Goal: Information Seeking & Learning: Check status

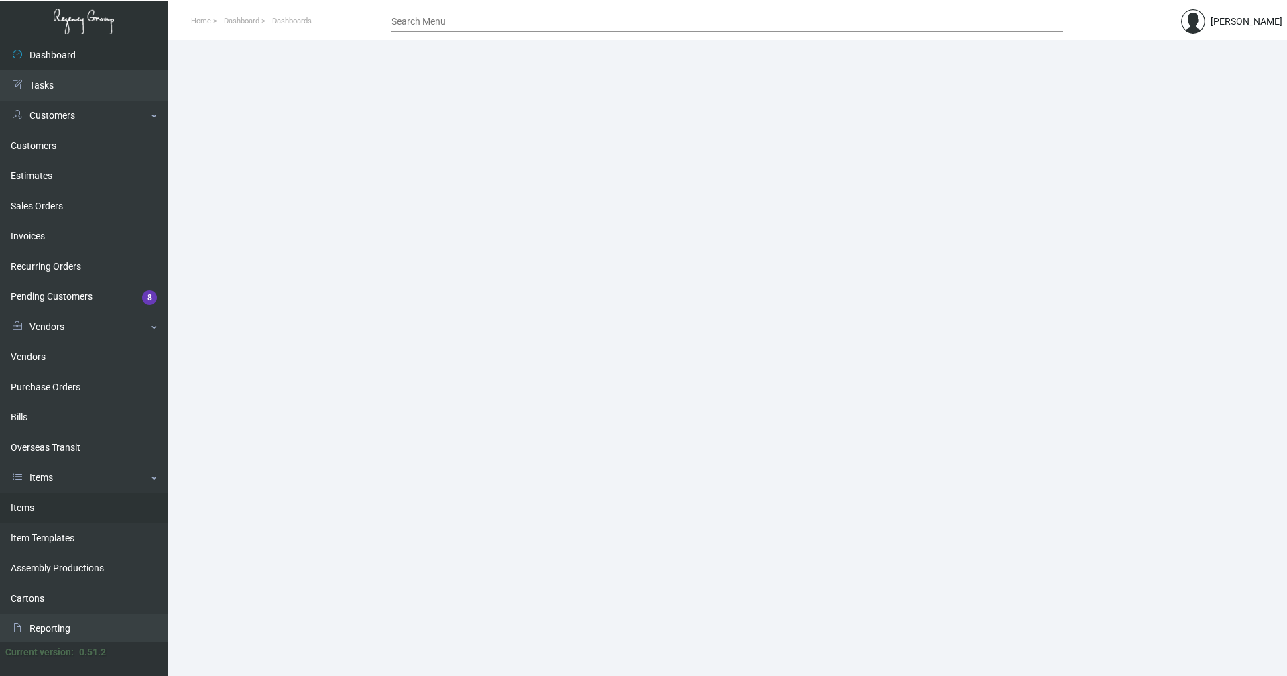
click at [52, 511] on link "Items" at bounding box center [84, 508] width 168 height 30
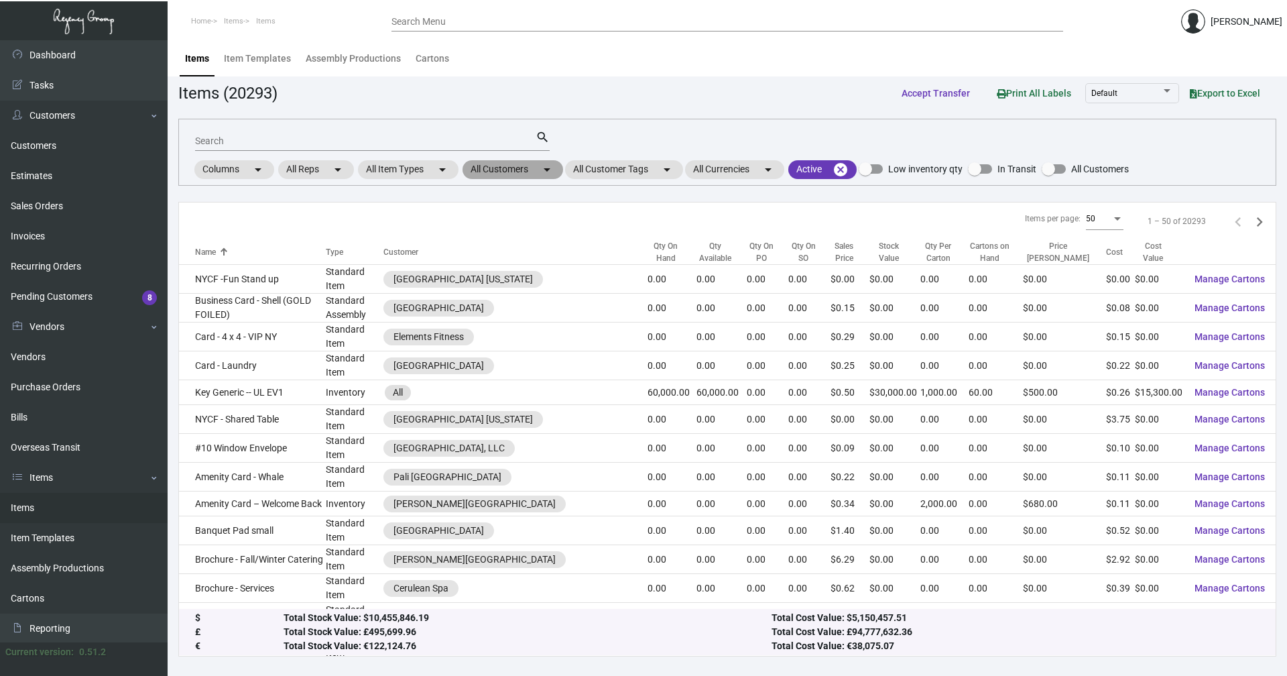
click at [506, 164] on mat-chip "All Customers arrow_drop_down" at bounding box center [513, 169] width 101 height 19
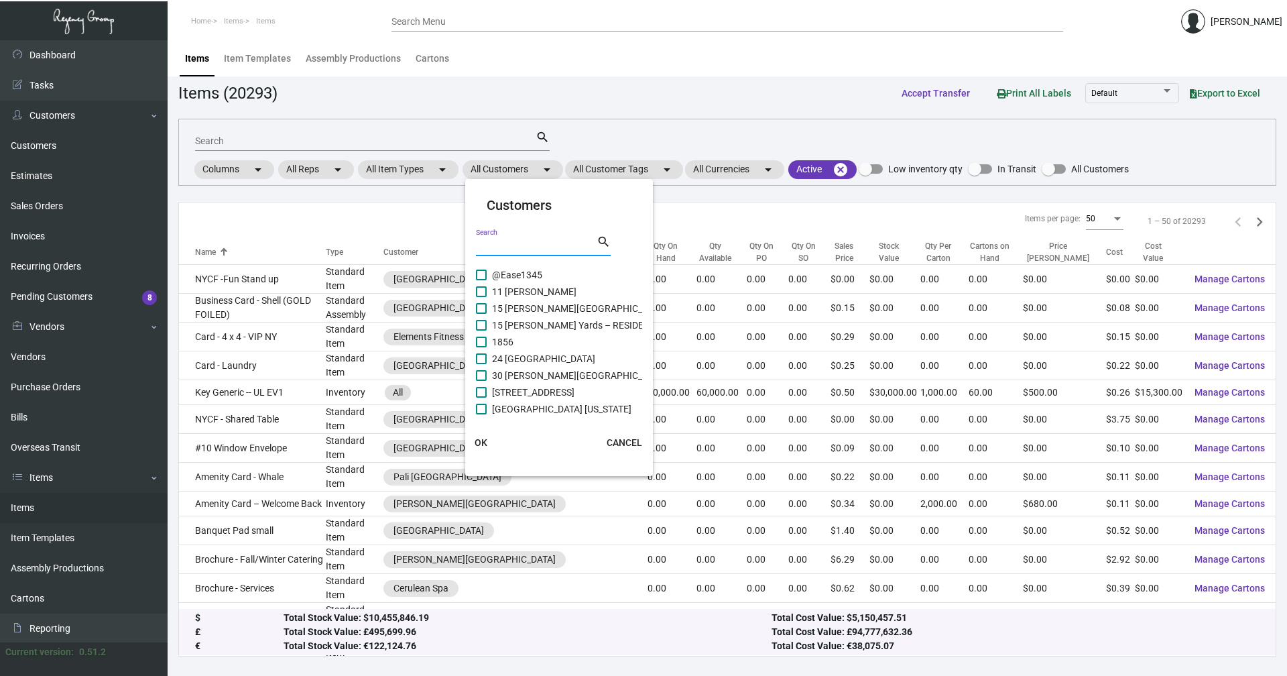
click at [528, 244] on input "Search" at bounding box center [536, 246] width 121 height 11
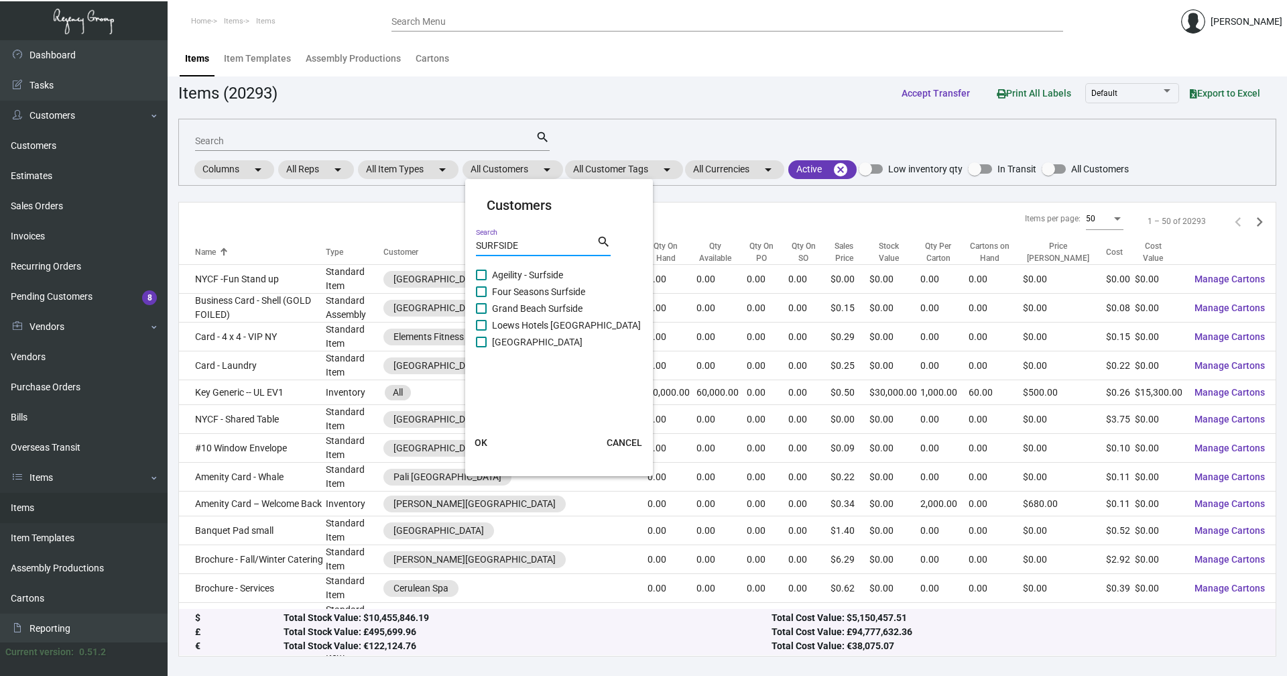
type input "SURFSIDE"
click at [479, 340] on span at bounding box center [481, 342] width 11 height 11
click at [481, 347] on input "[GEOGRAPHIC_DATA]" at bounding box center [481, 347] width 1 height 1
checkbox input "true"
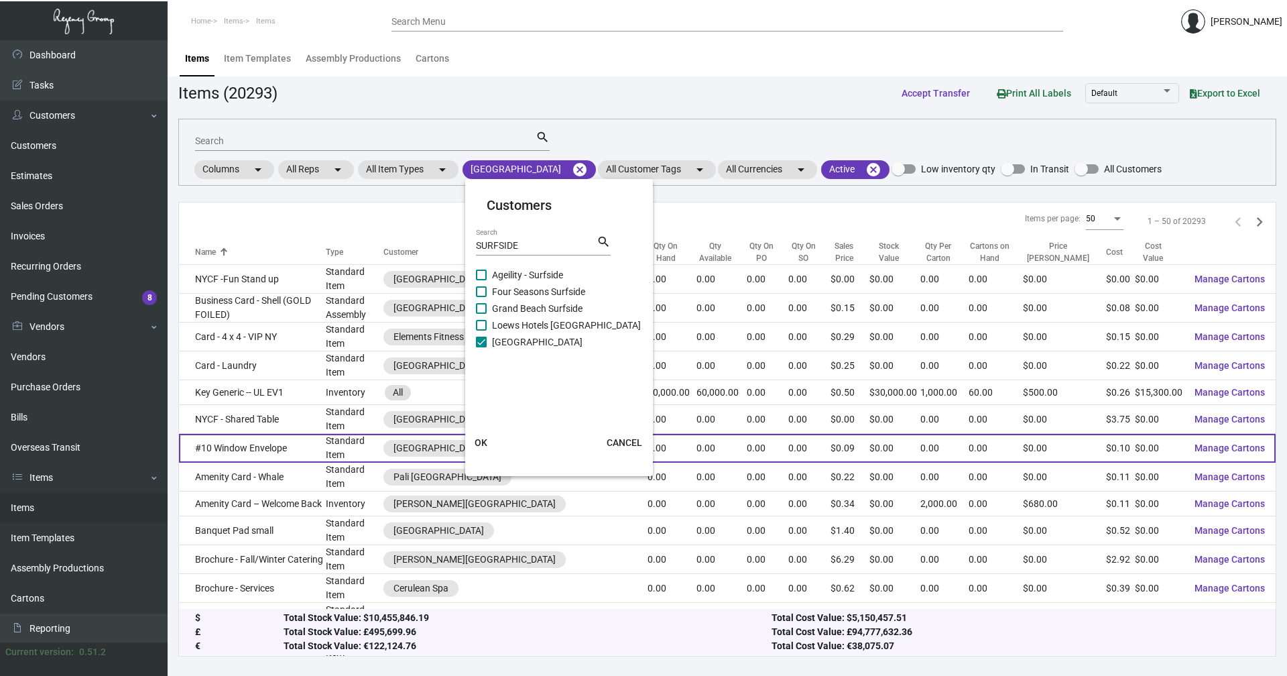
click at [481, 441] on span "OK" at bounding box center [481, 442] width 13 height 11
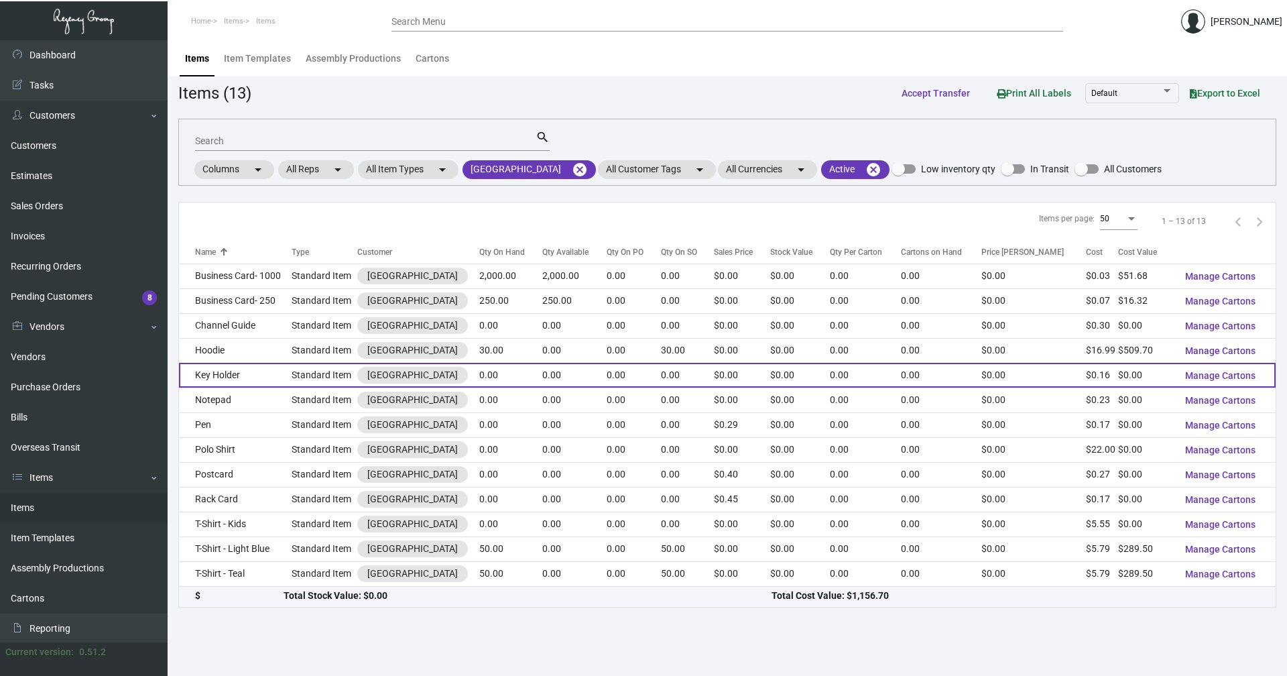
click at [221, 382] on td "Key Holder" at bounding box center [235, 375] width 113 height 25
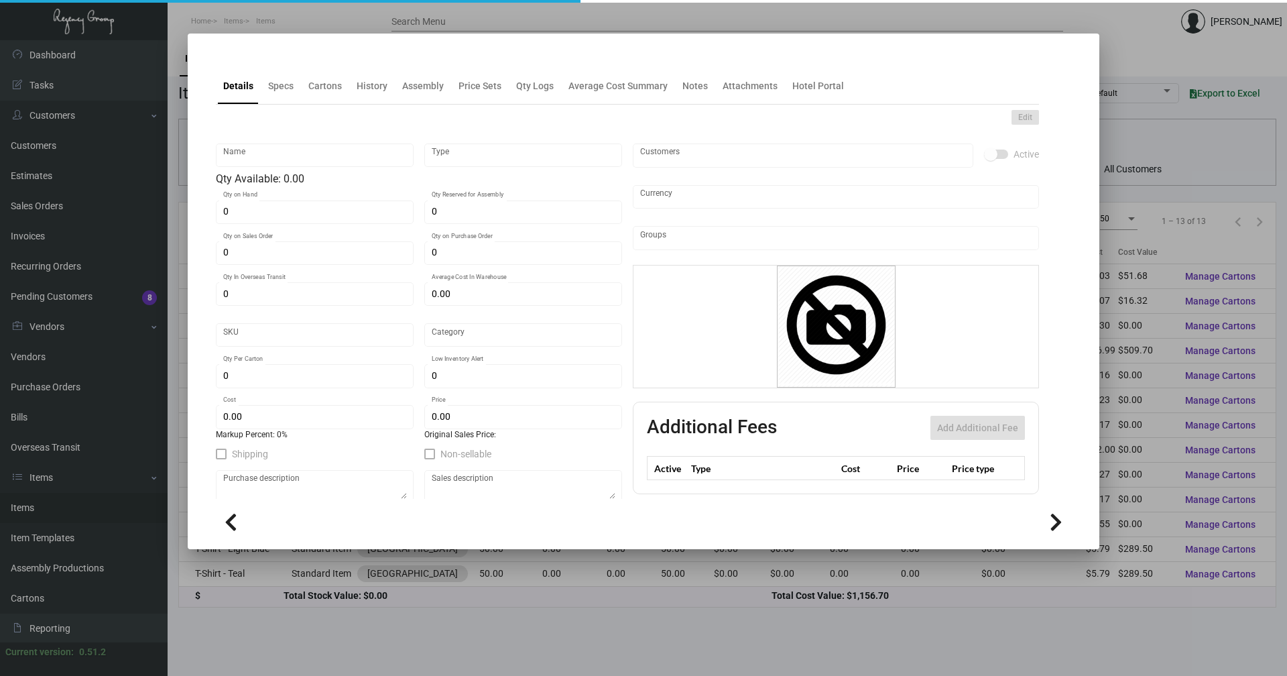
type input "Key Holder"
type input "Standard Item"
type input "$ 0.00"
type input "Standard"
type input "$ 0.16"
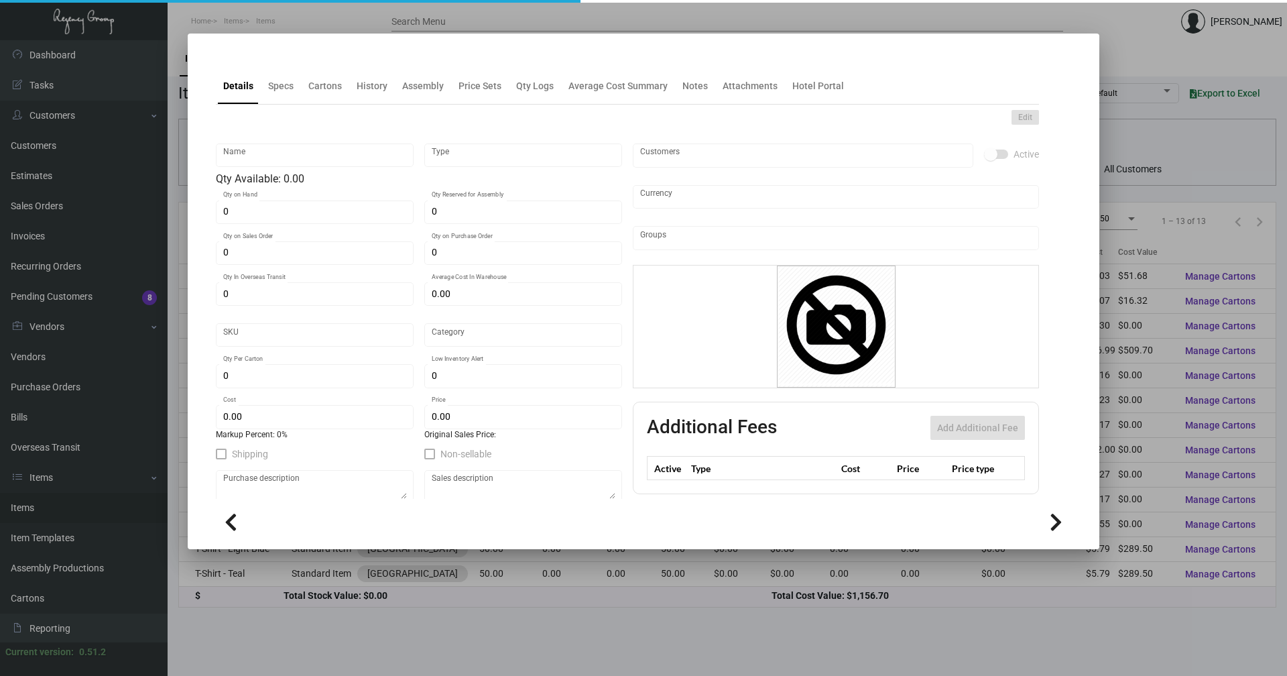
type input "$ 0.00"
checkbox input "true"
type input "United States Dollar $"
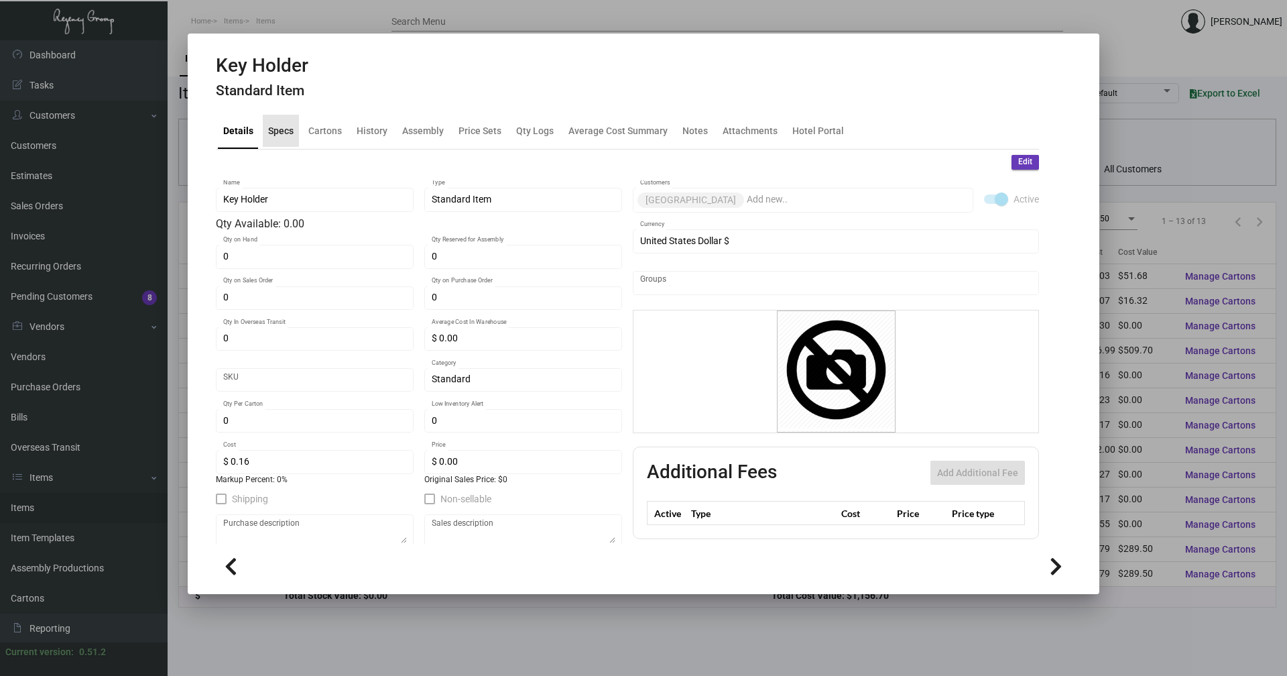
click at [284, 136] on div "Specs" at bounding box center [280, 130] width 25 height 14
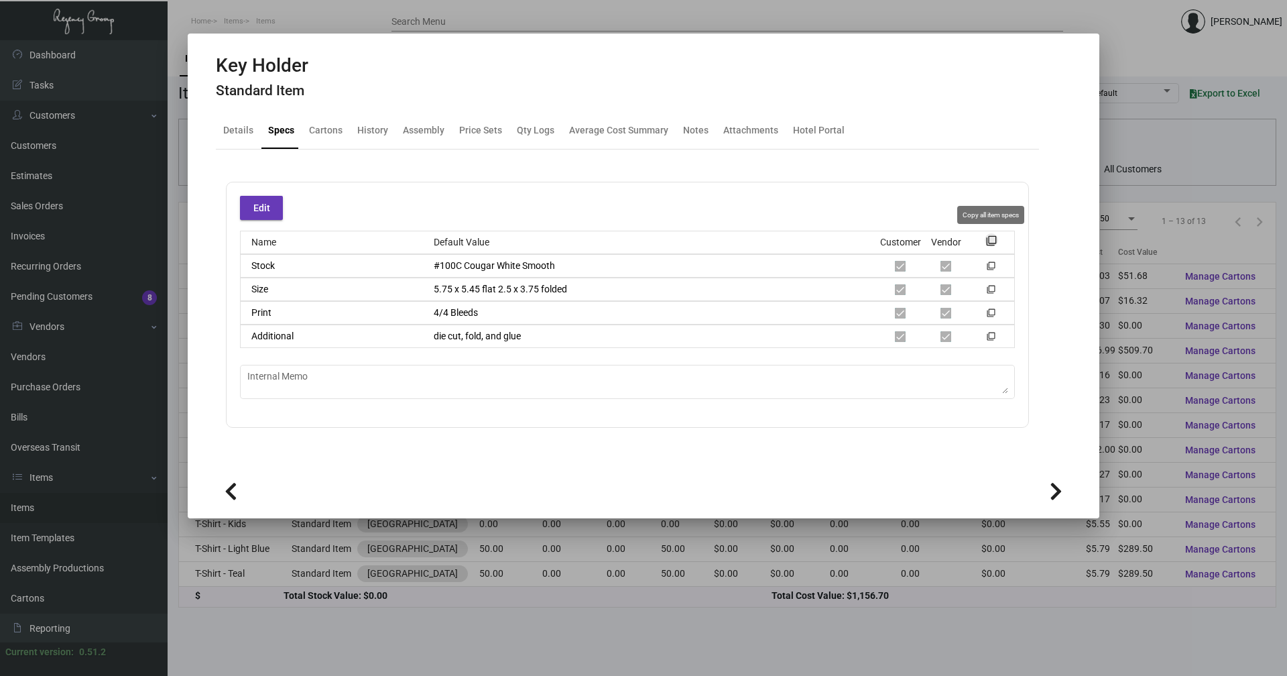
click at [993, 239] on mat-icon "filter_none" at bounding box center [991, 244] width 11 height 11
click at [328, 131] on div "Cartons" at bounding box center [326, 130] width 34 height 14
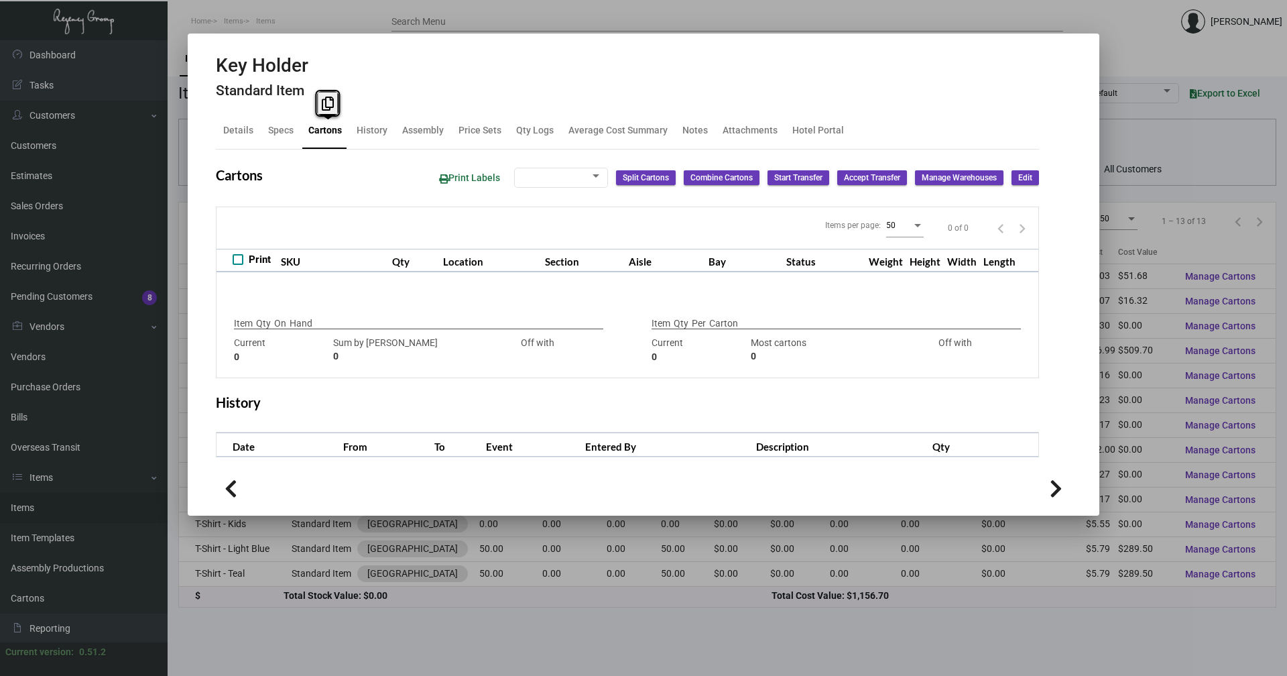
checkbox input "true"
type input "0"
click at [367, 128] on div "History" at bounding box center [372, 130] width 31 height 14
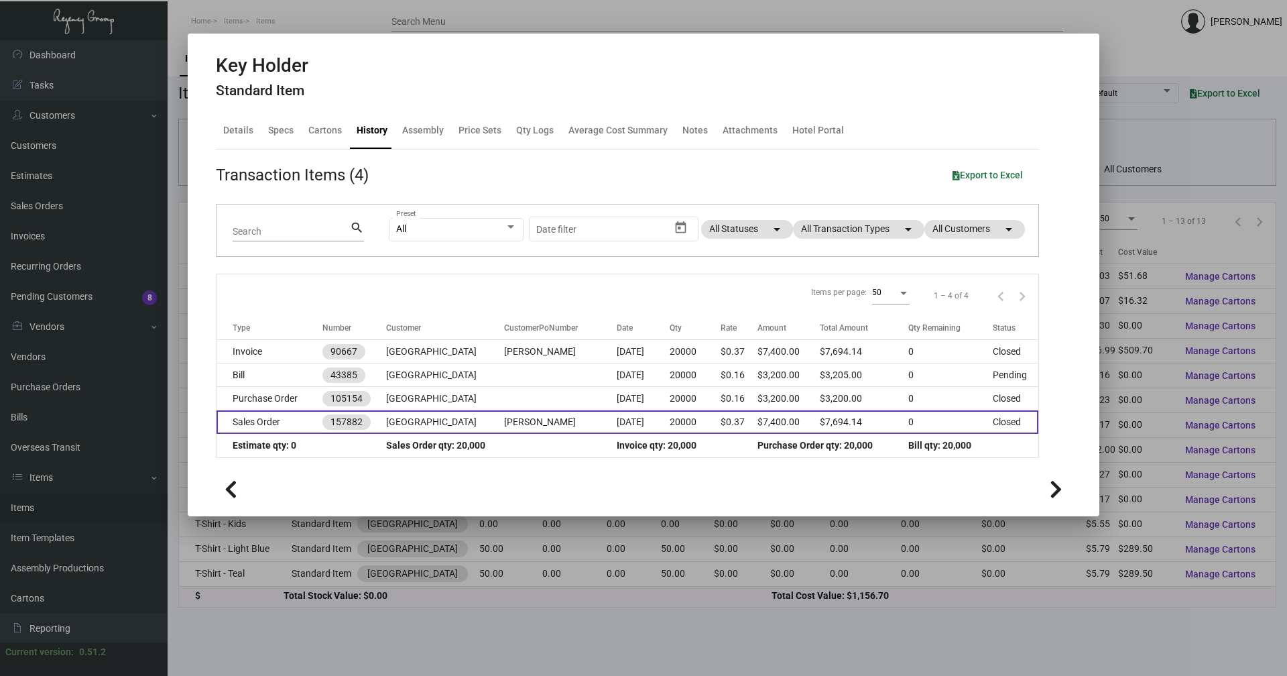
click at [268, 423] on td "Sales Order" at bounding box center [270, 421] width 106 height 23
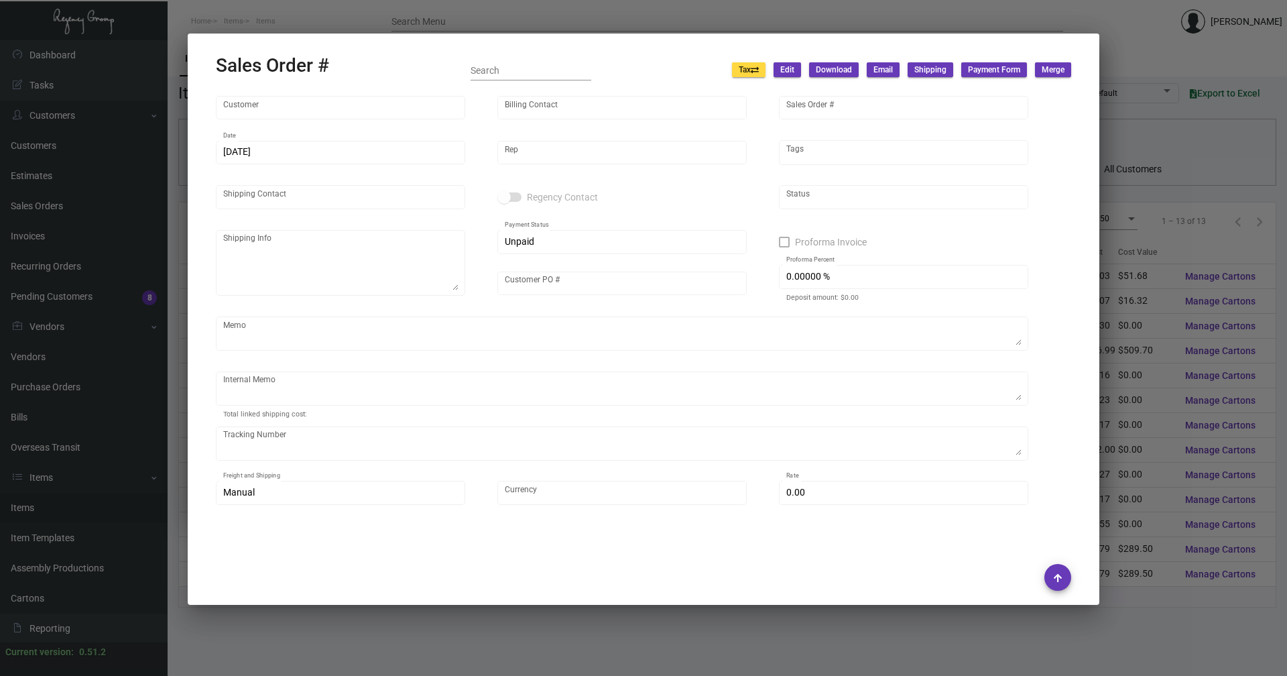
type input "[GEOGRAPHIC_DATA]"
type input "[PERSON_NAME]"
type input "157882"
type input "[DATE]"
type input "[PERSON_NAME]"
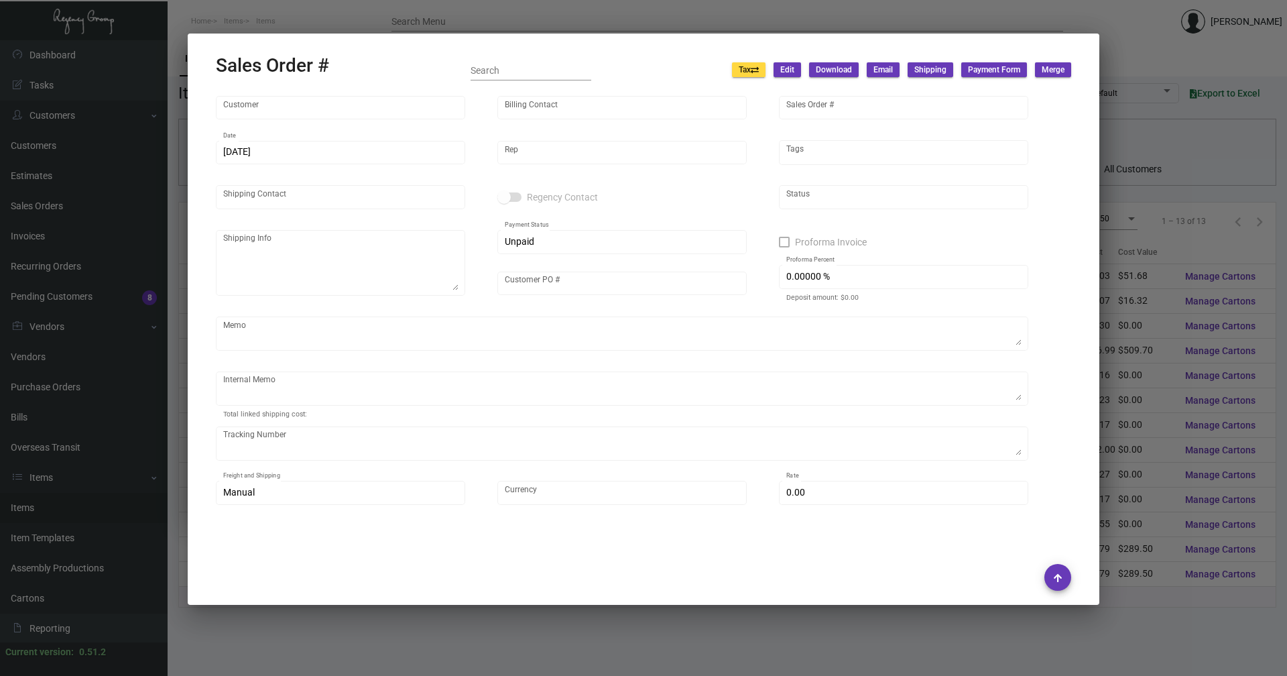
type input "[PERSON_NAME]"
type textarea "[GEOGRAPHIC_DATA] - [PERSON_NAME] [STREET_ADDRESS] Tel: [PHONE_NUMBER]"
type input "[PERSON_NAME]"
type textarea "[DATE] Shipped from Team Concept by UPS Ground Cost $185.40"
type input "United States Dollar $"
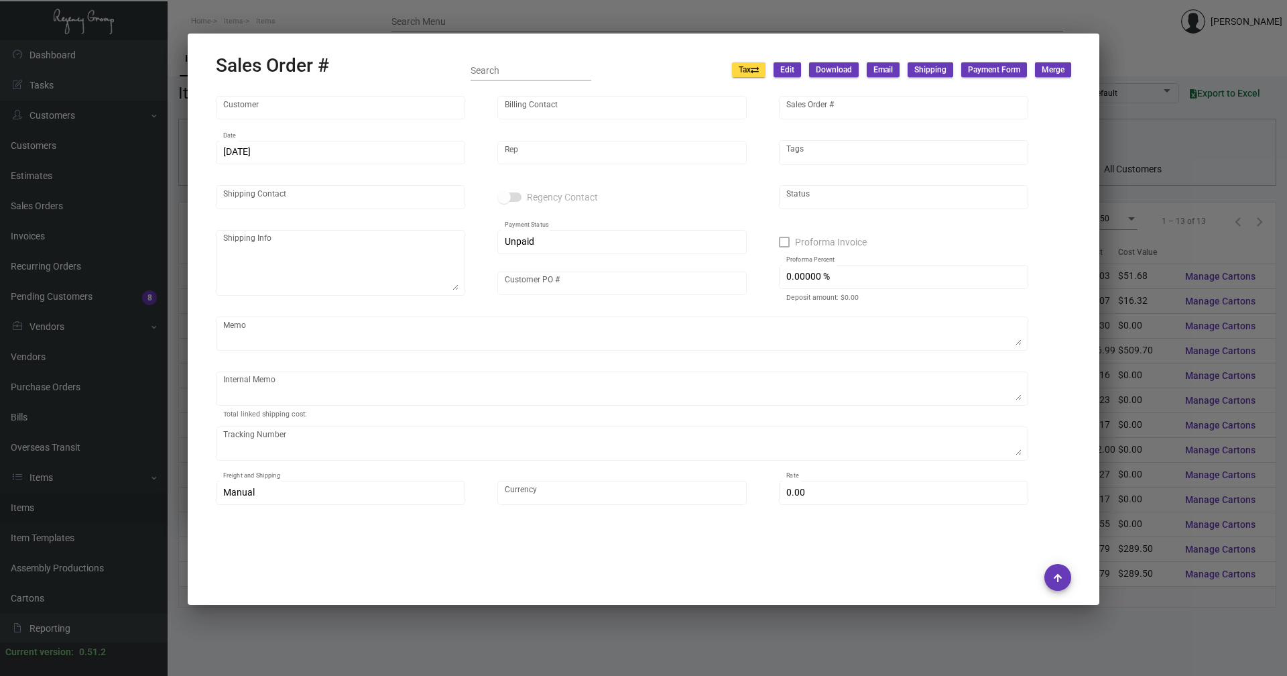
type input "$ 294.14"
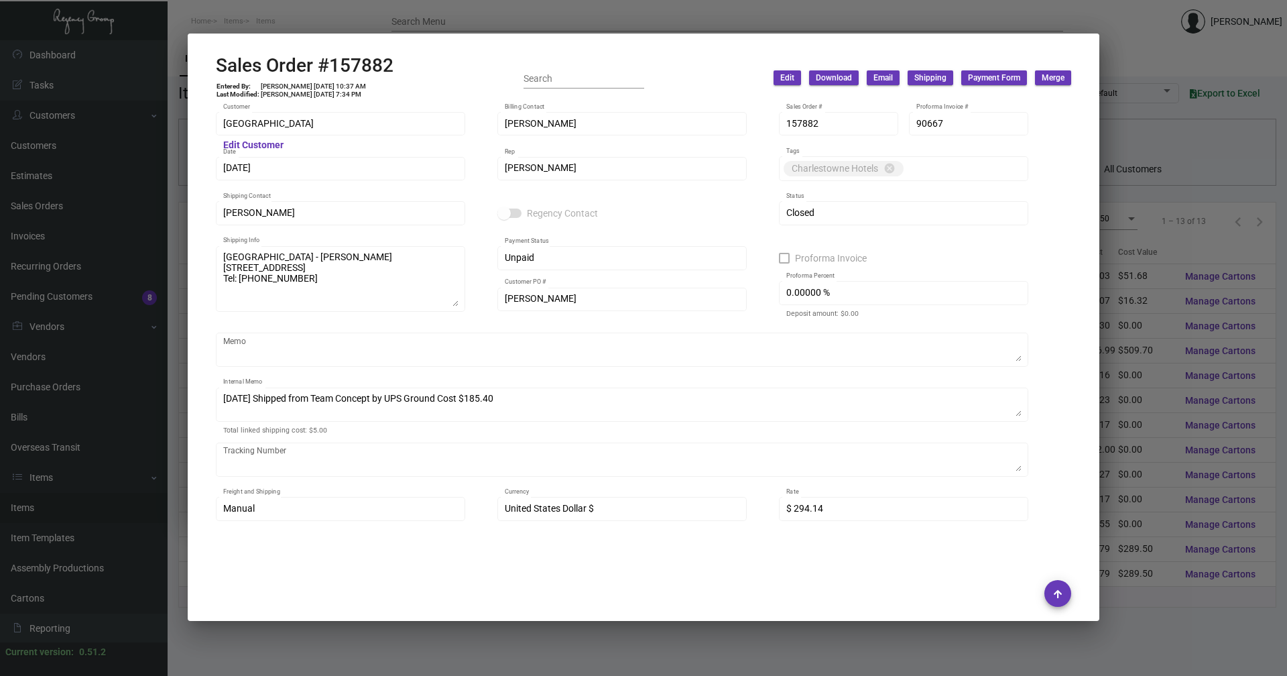
click at [1172, 302] on div at bounding box center [643, 338] width 1287 height 676
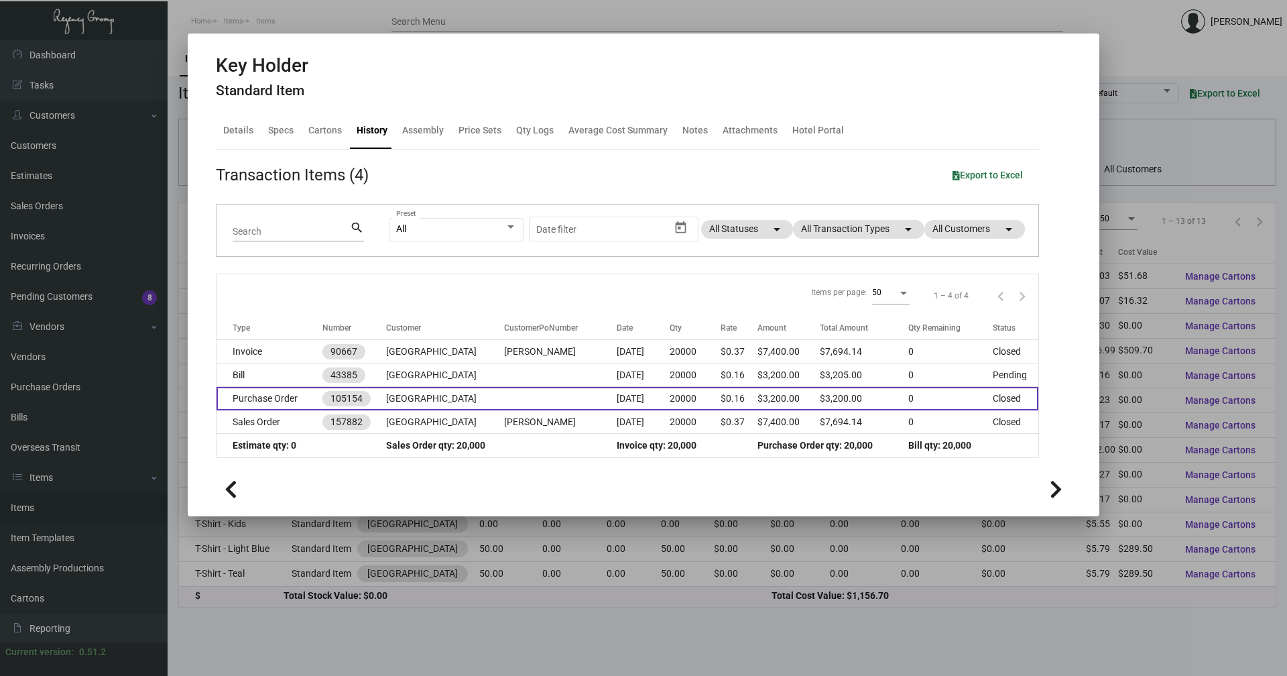
click at [291, 400] on td "Purchase Order" at bounding box center [270, 398] width 106 height 23
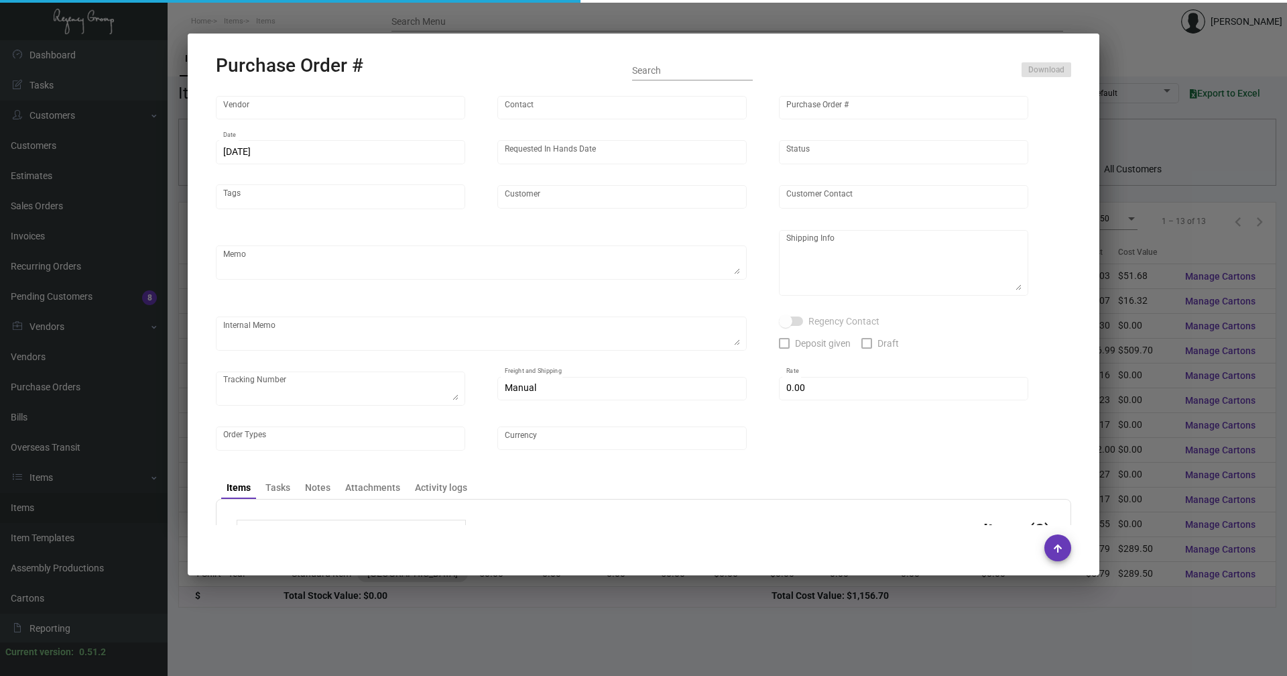
type input "Team Concept"
type input "[PERSON_NAME]"
type input "105154"
type input "[DATE]"
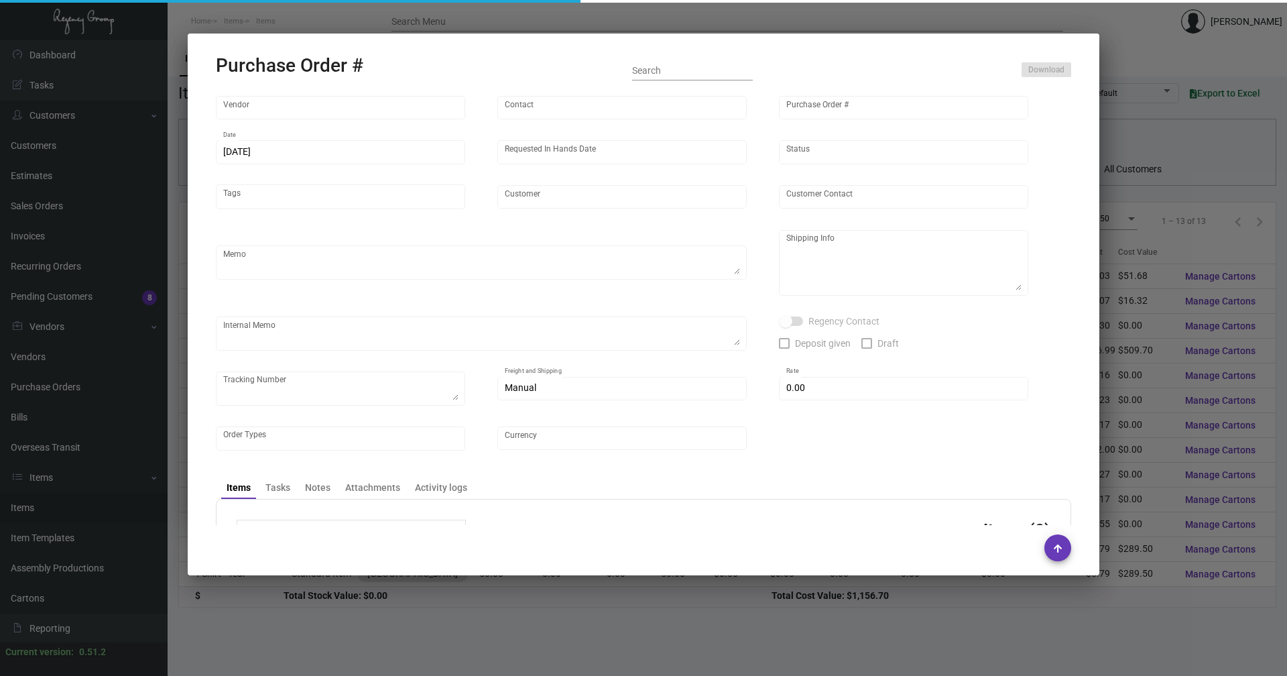
type input "[GEOGRAPHIC_DATA]"
type input "[PERSON_NAME]"
type textarea "***ANY PRICE DISCREPANCY MUST BE CALLED OUT PRIOR TO PROCEEDING WITH THIS ORDER…"
type textarea "[GEOGRAPHIC_DATA] - [PERSON_NAME] [STREET_ADDRESS] Tel: [PHONE_NUMBER]"
type input "$ 0.00"
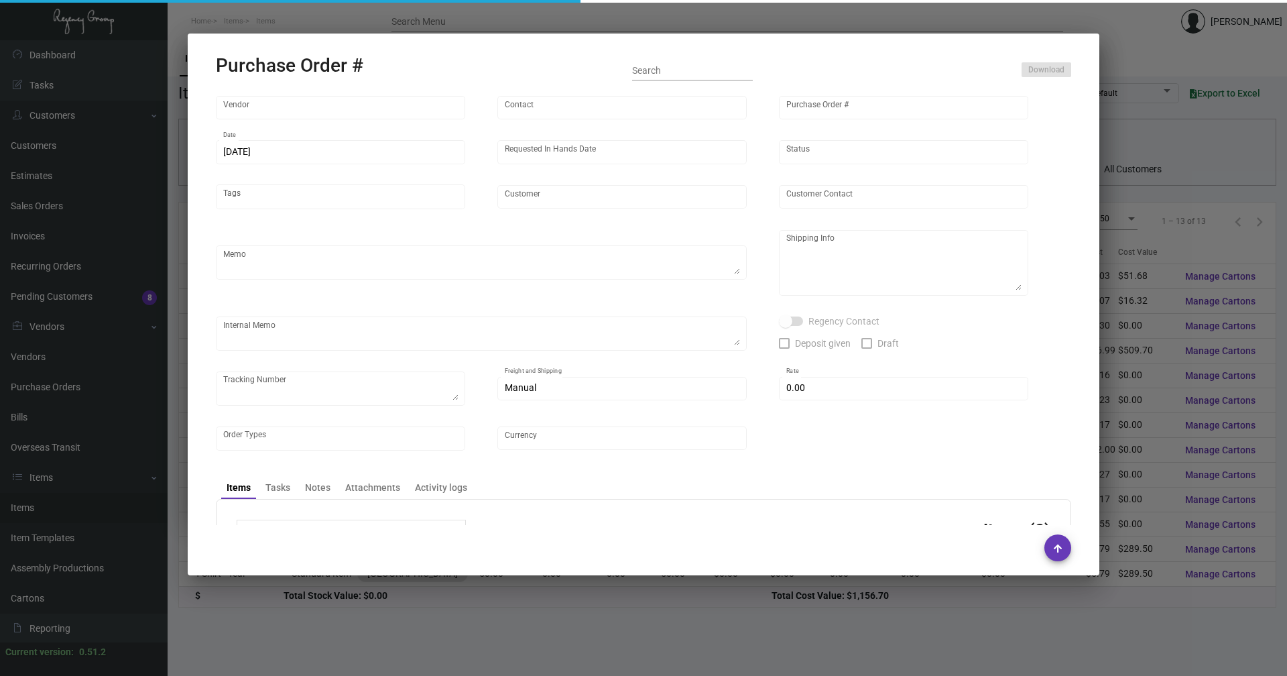
type input "United States Dollar $"
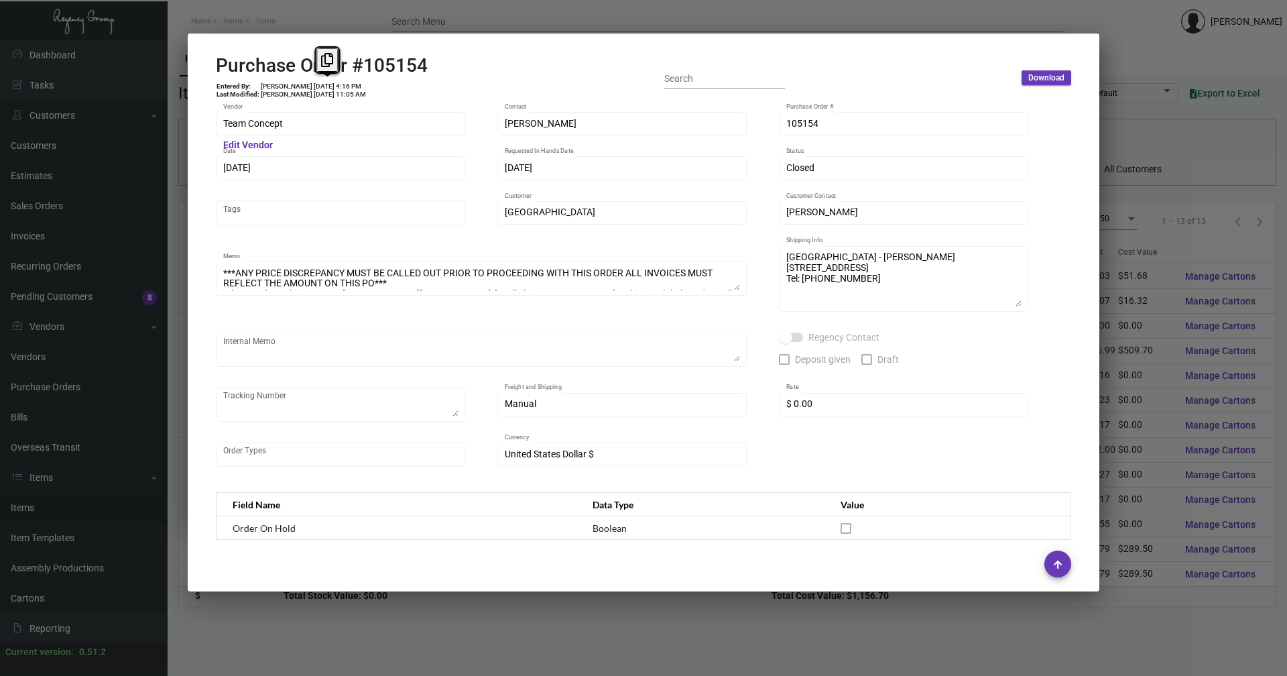
copy td "[DATE]"
drag, startPoint x: 337, startPoint y: 85, endPoint x: 316, endPoint y: 84, distance: 20.1
click at [316, 84] on td "[PERSON_NAME] [DATE] 4:16 PM" at bounding box center [313, 86] width 107 height 8
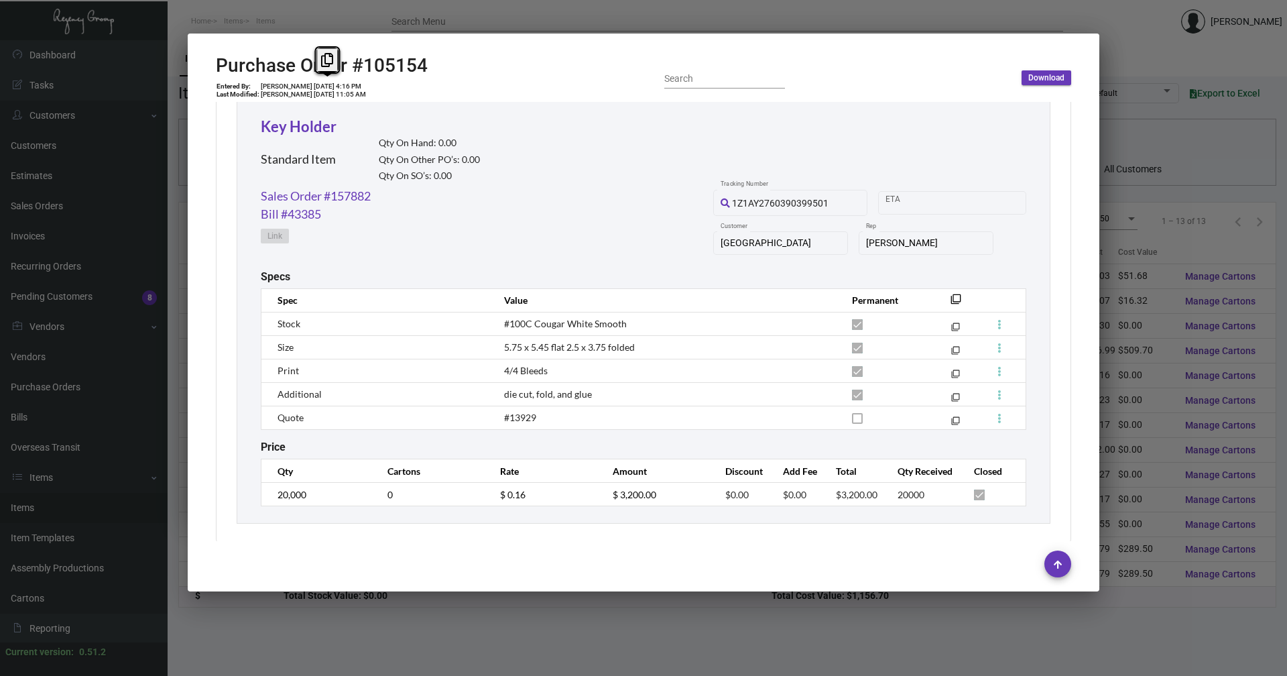
scroll to position [642, 0]
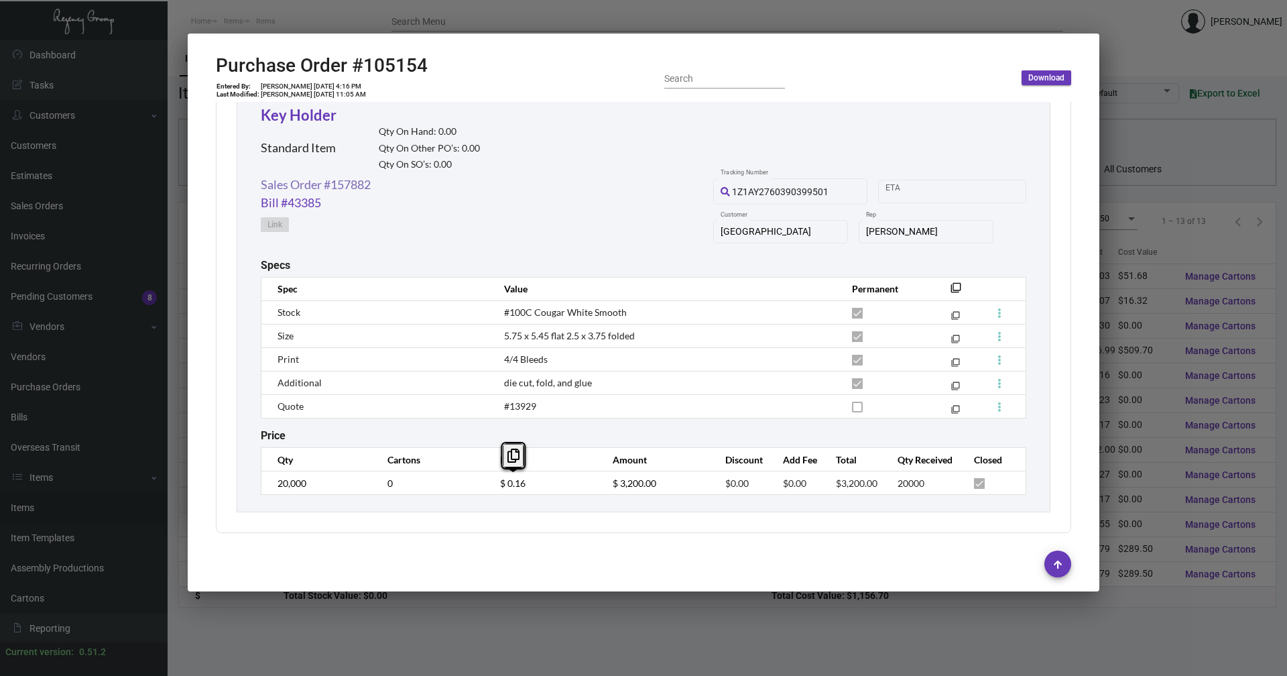
click at [347, 184] on link "Sales Order #157882" at bounding box center [316, 185] width 110 height 18
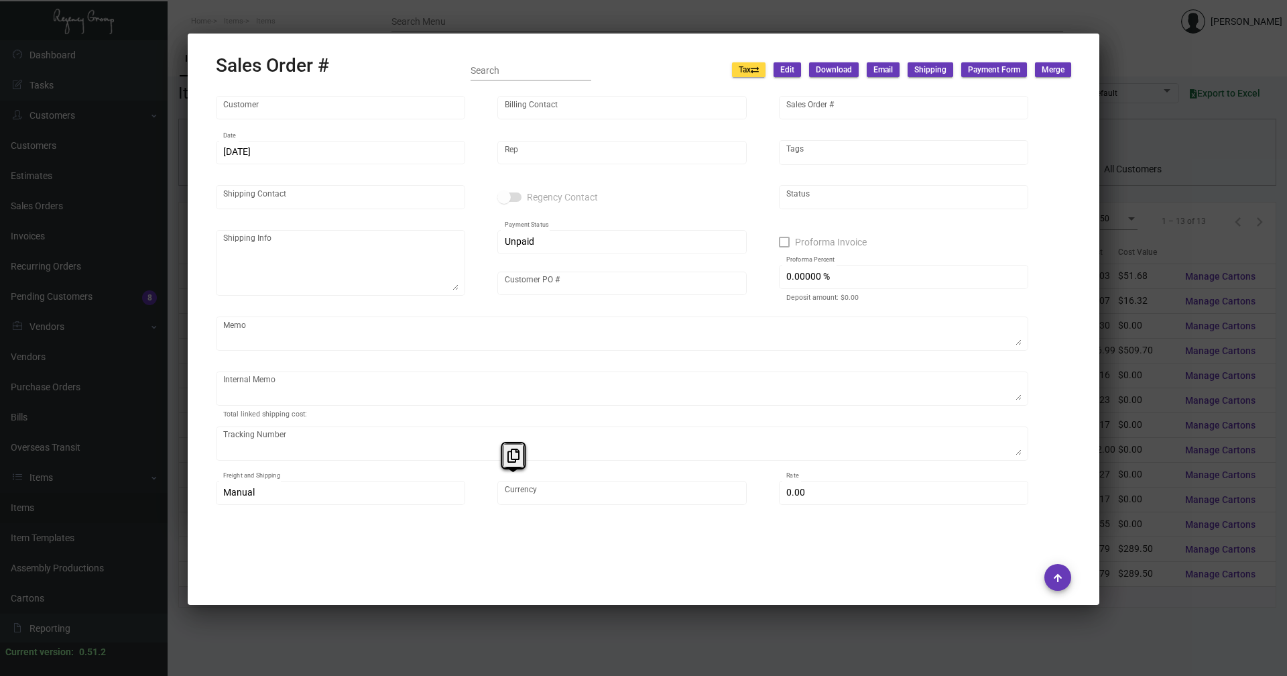
type input "[GEOGRAPHIC_DATA]"
type input "[PERSON_NAME]"
type input "157882"
type input "[DATE]"
type input "[PERSON_NAME]"
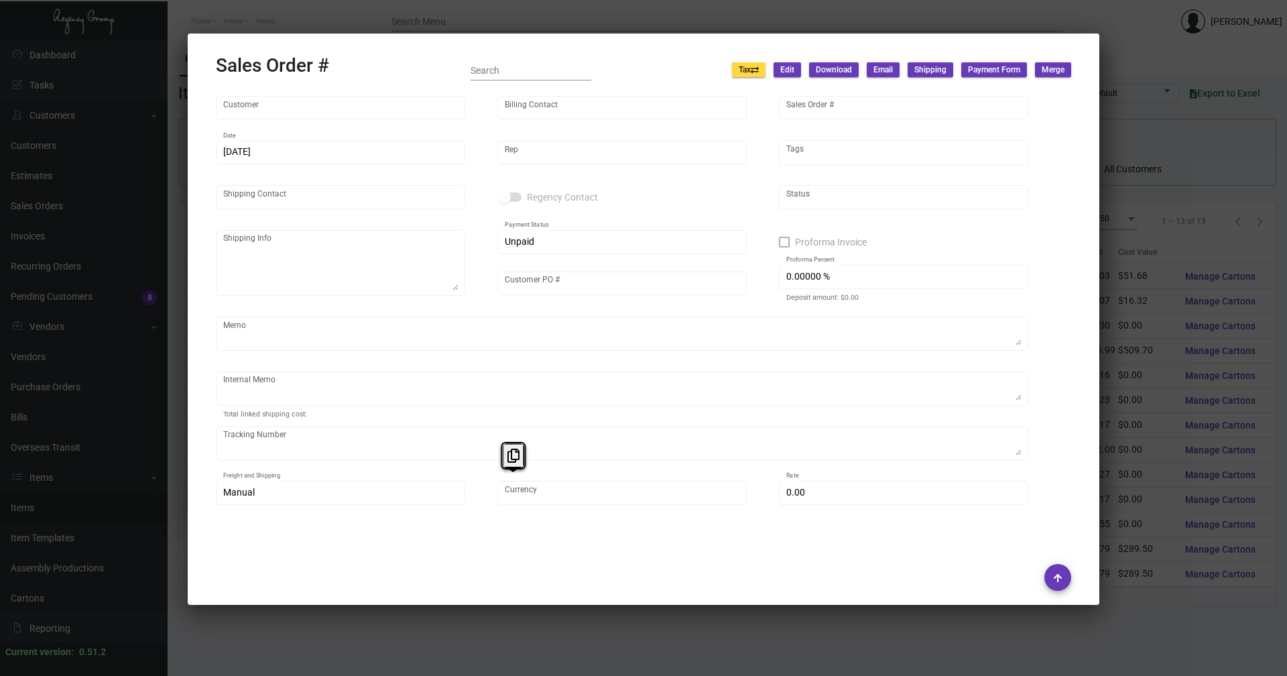
type input "[PERSON_NAME]"
type textarea "[GEOGRAPHIC_DATA] - [PERSON_NAME] [STREET_ADDRESS] Tel: [PHONE_NUMBER]"
type input "[PERSON_NAME]"
type textarea "[DATE] Shipped from Team Concept by UPS Ground Cost $185.40"
type input "United States Dollar $"
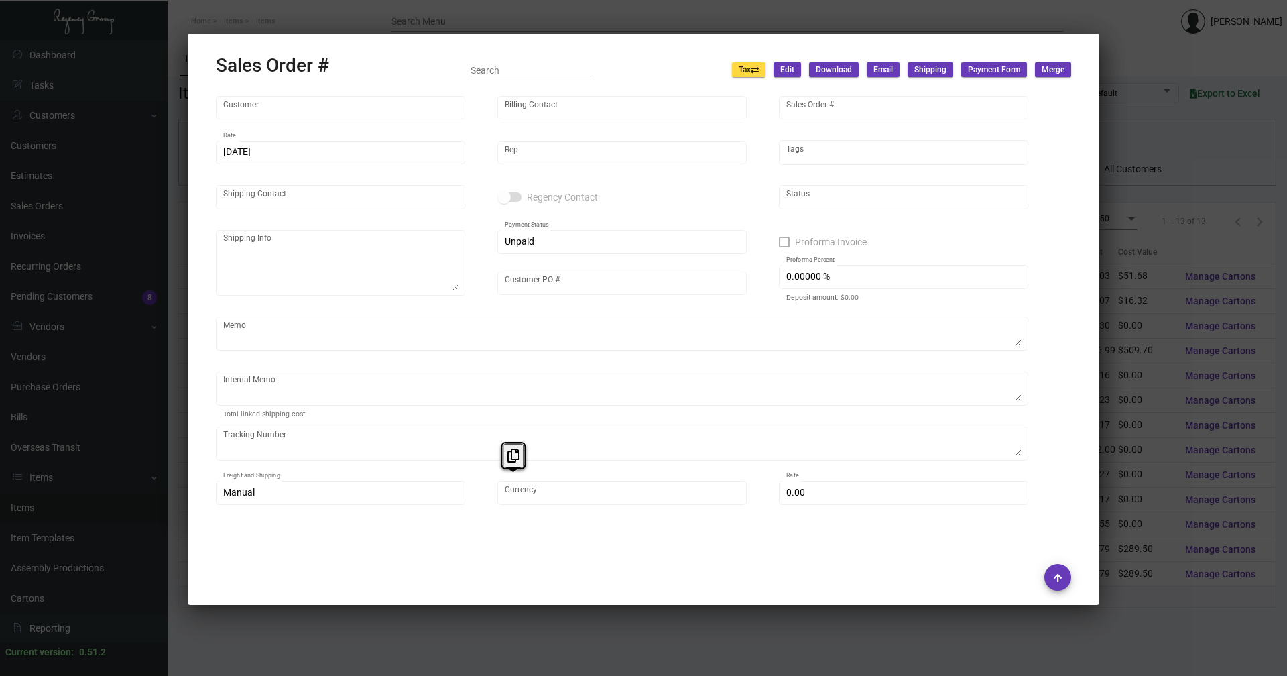
type input "$ 294.14"
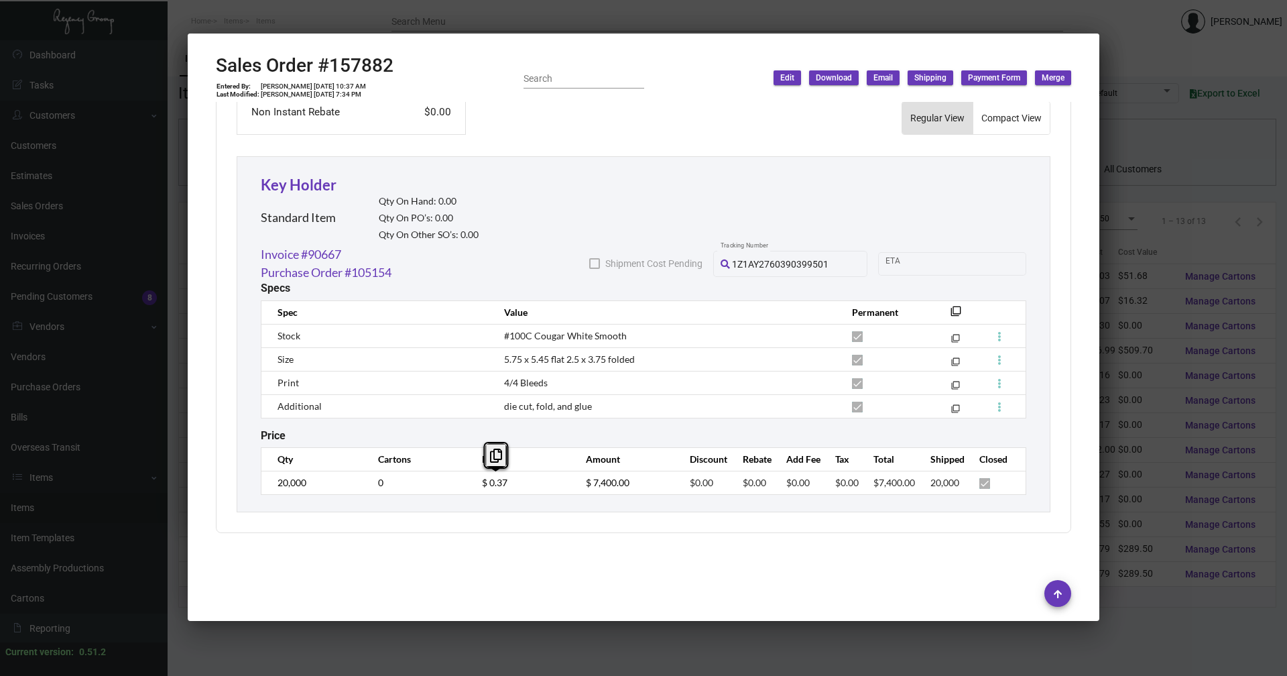
scroll to position [341, 0]
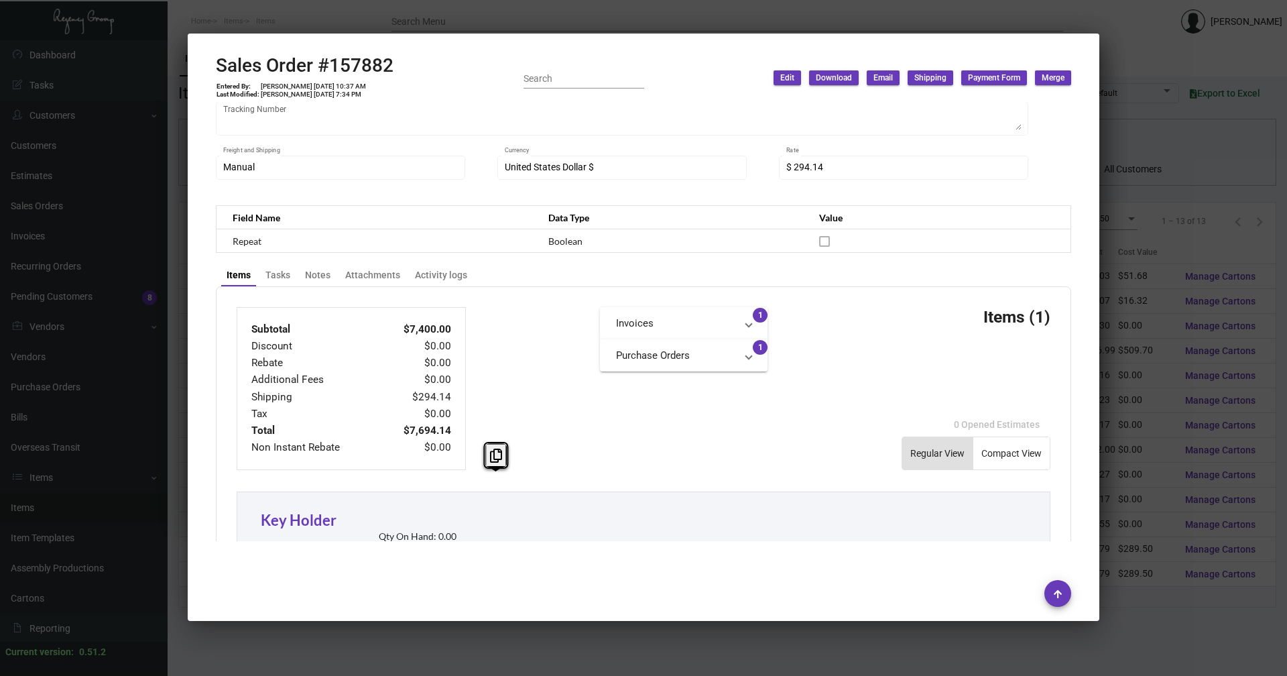
click at [1156, 587] on div at bounding box center [643, 338] width 1287 height 676
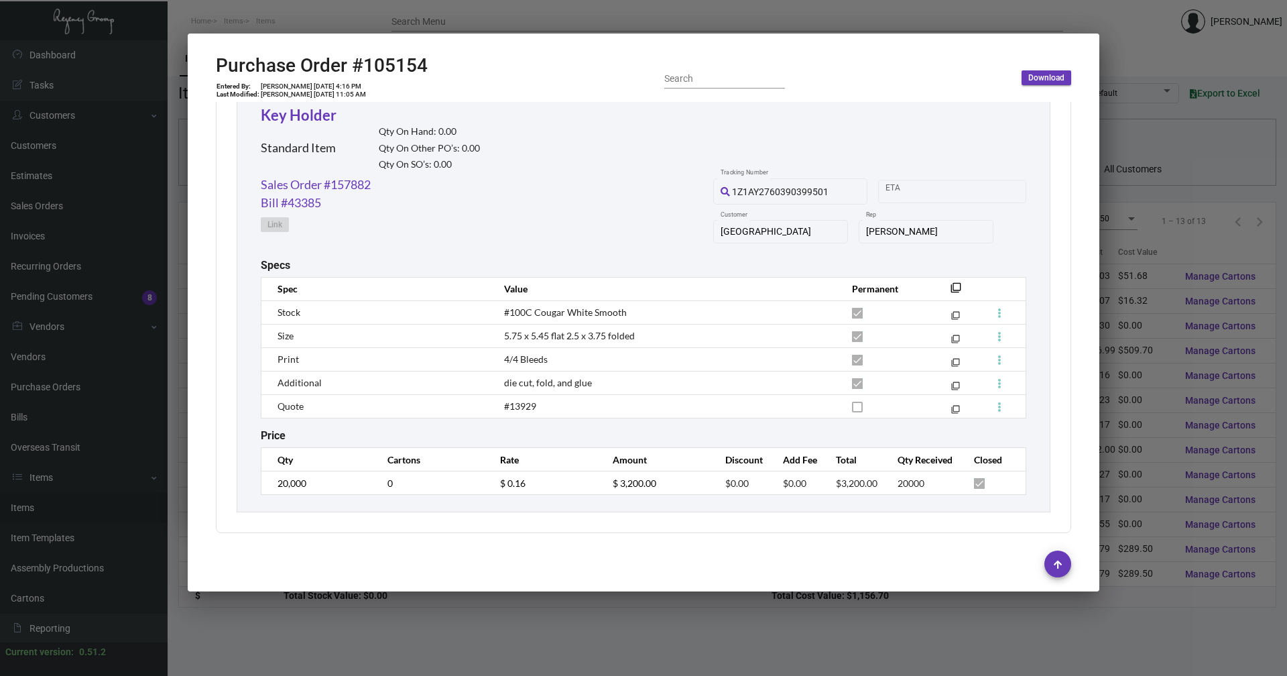
click at [1170, 519] on div at bounding box center [643, 338] width 1287 height 676
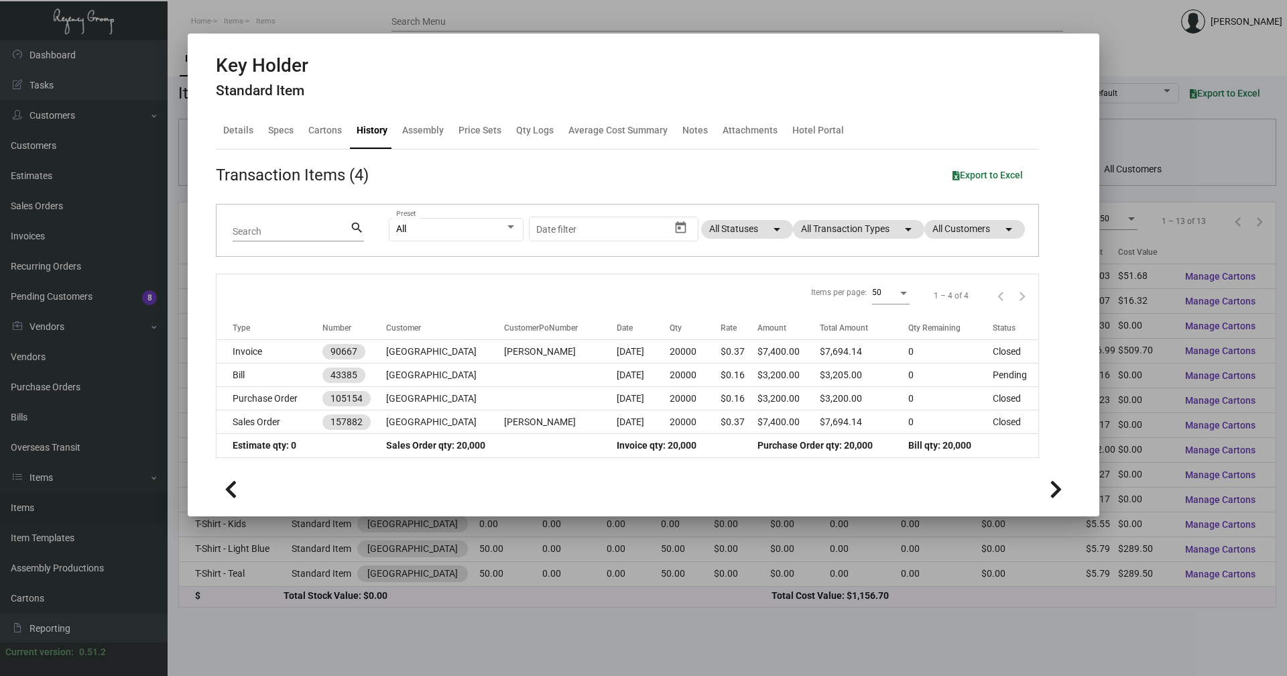
click at [609, 566] on div at bounding box center [643, 338] width 1287 height 676
